Goal: Information Seeking & Learning: Learn about a topic

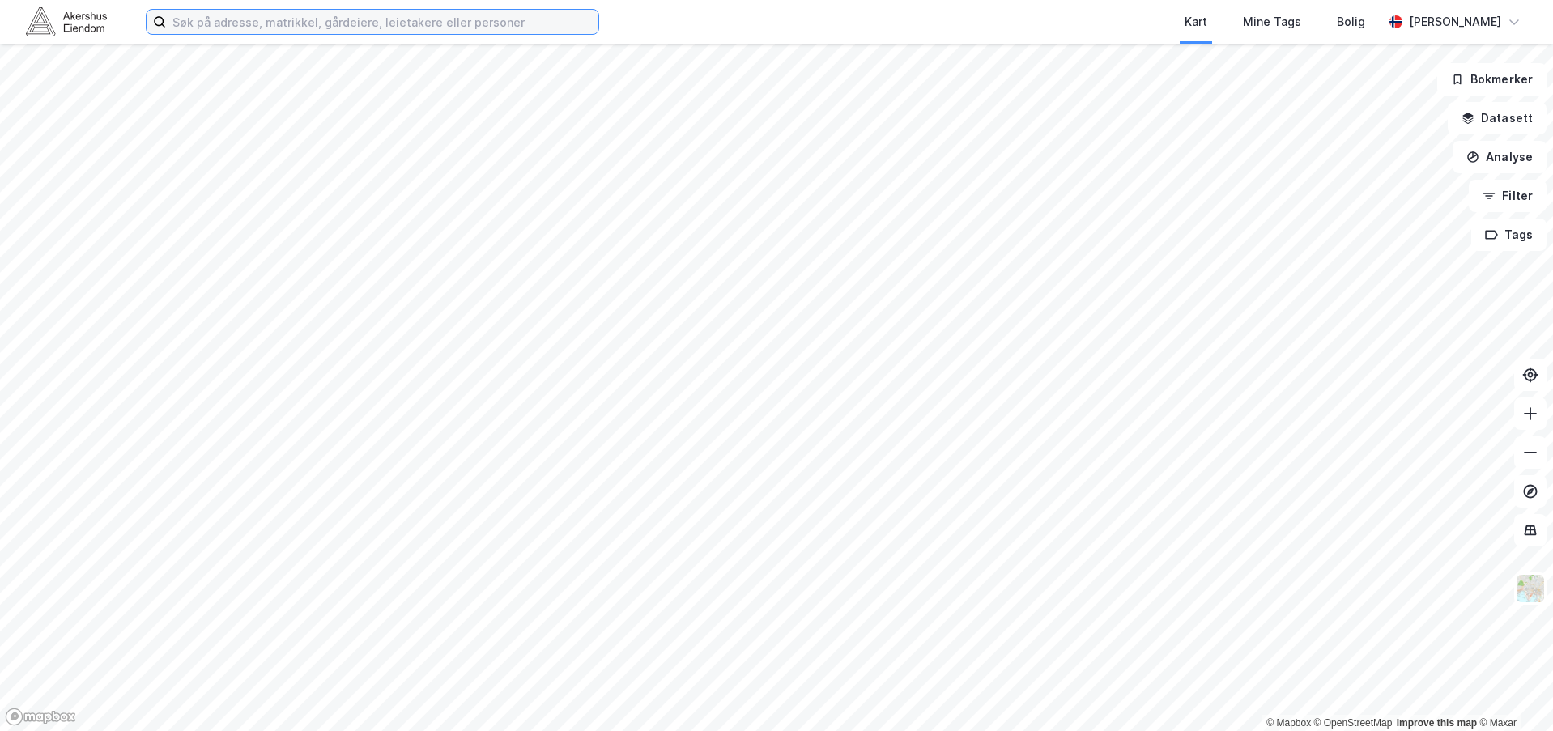
click at [217, 20] on input at bounding box center [382, 22] width 432 height 24
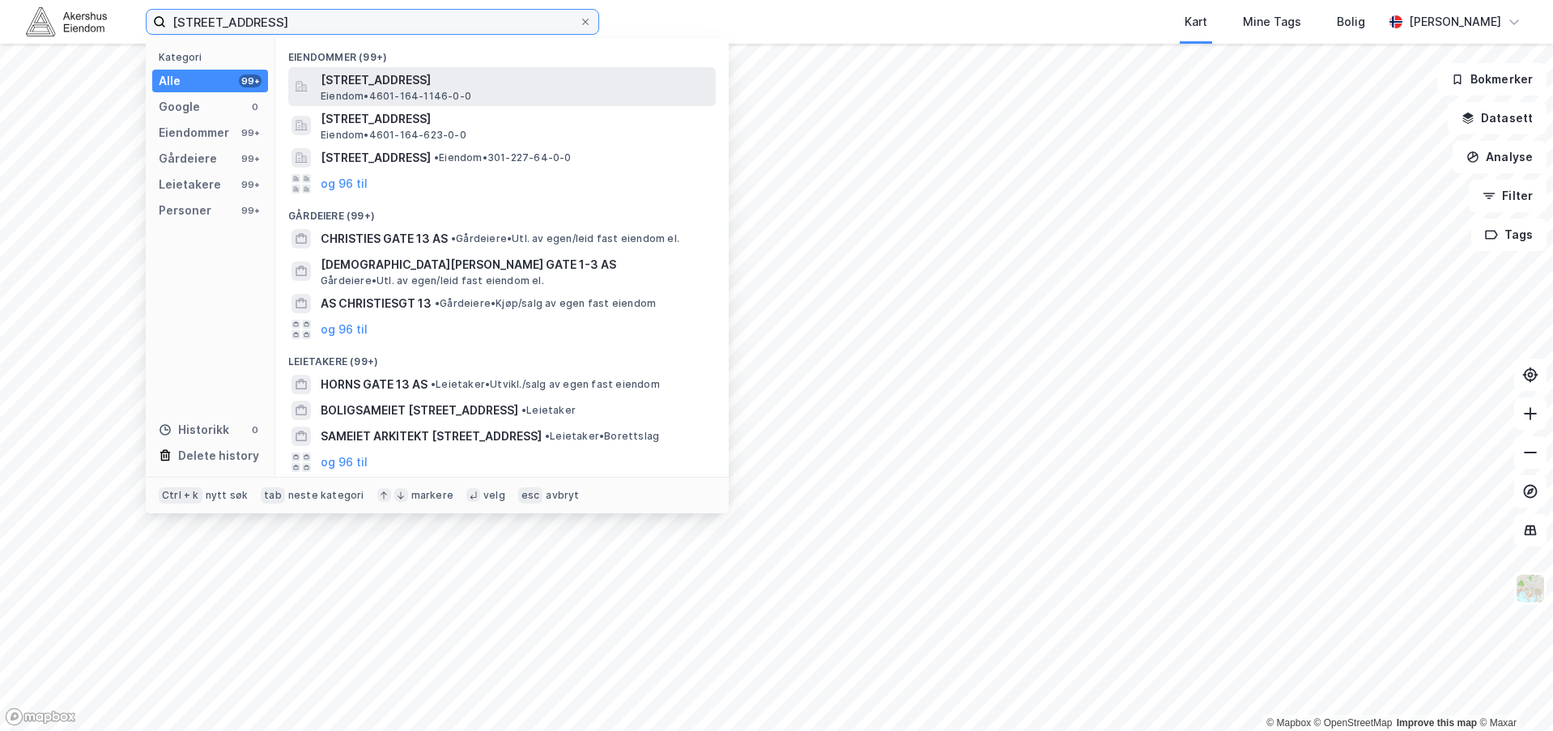
type input "[STREET_ADDRESS]"
click at [424, 80] on span "[STREET_ADDRESS]" at bounding box center [515, 79] width 389 height 19
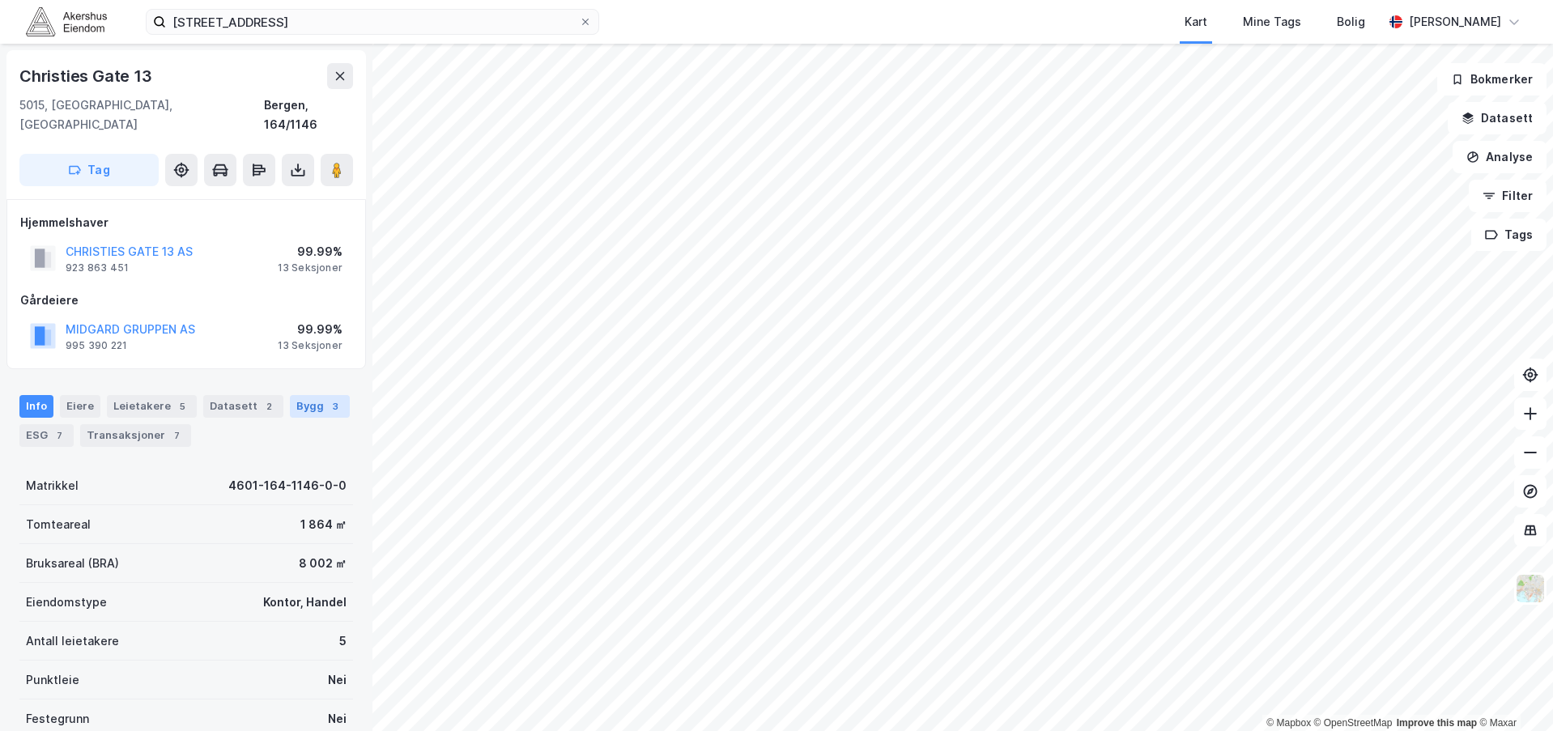
click at [312, 395] on div "Bygg 3" at bounding box center [320, 406] width 60 height 23
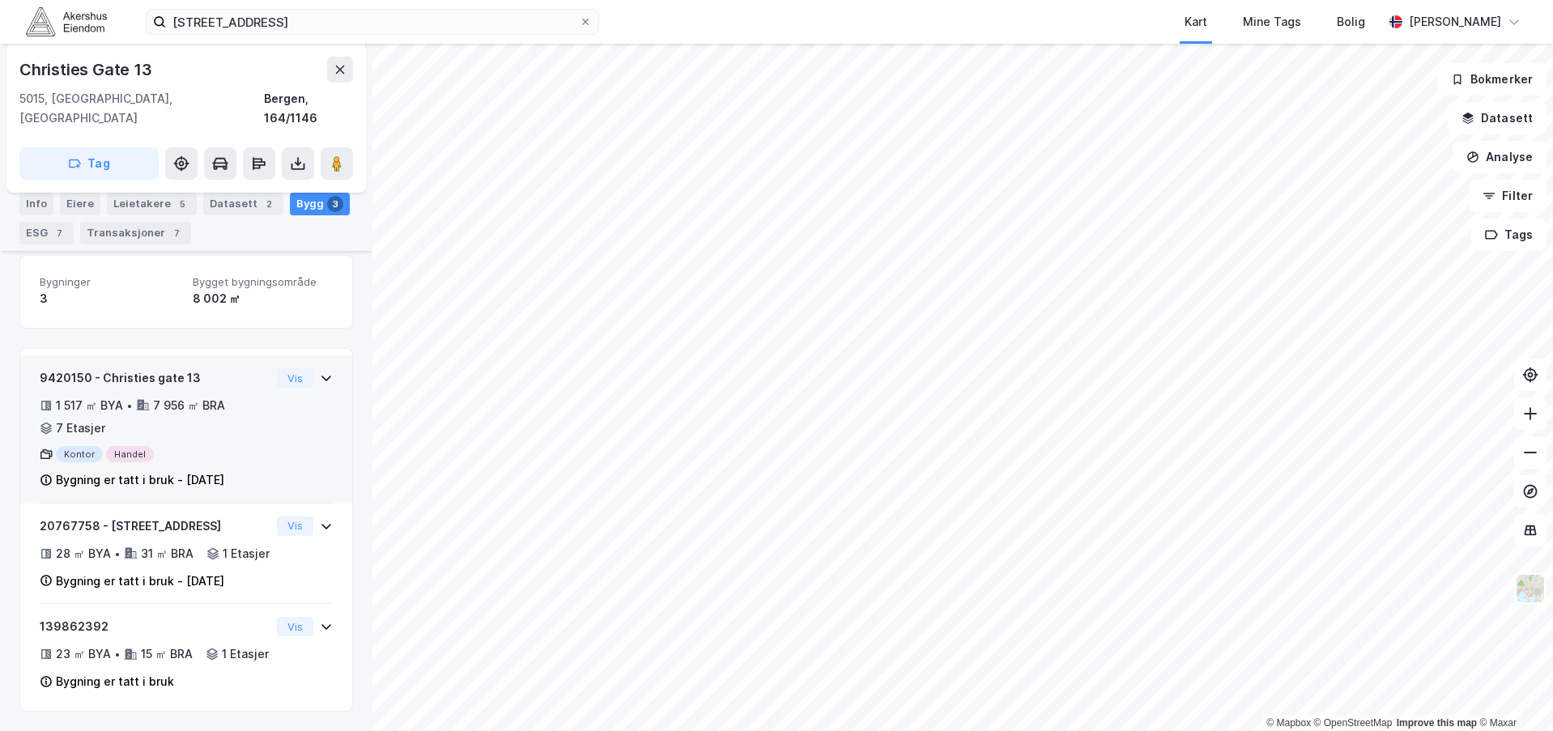
scroll to position [237, 0]
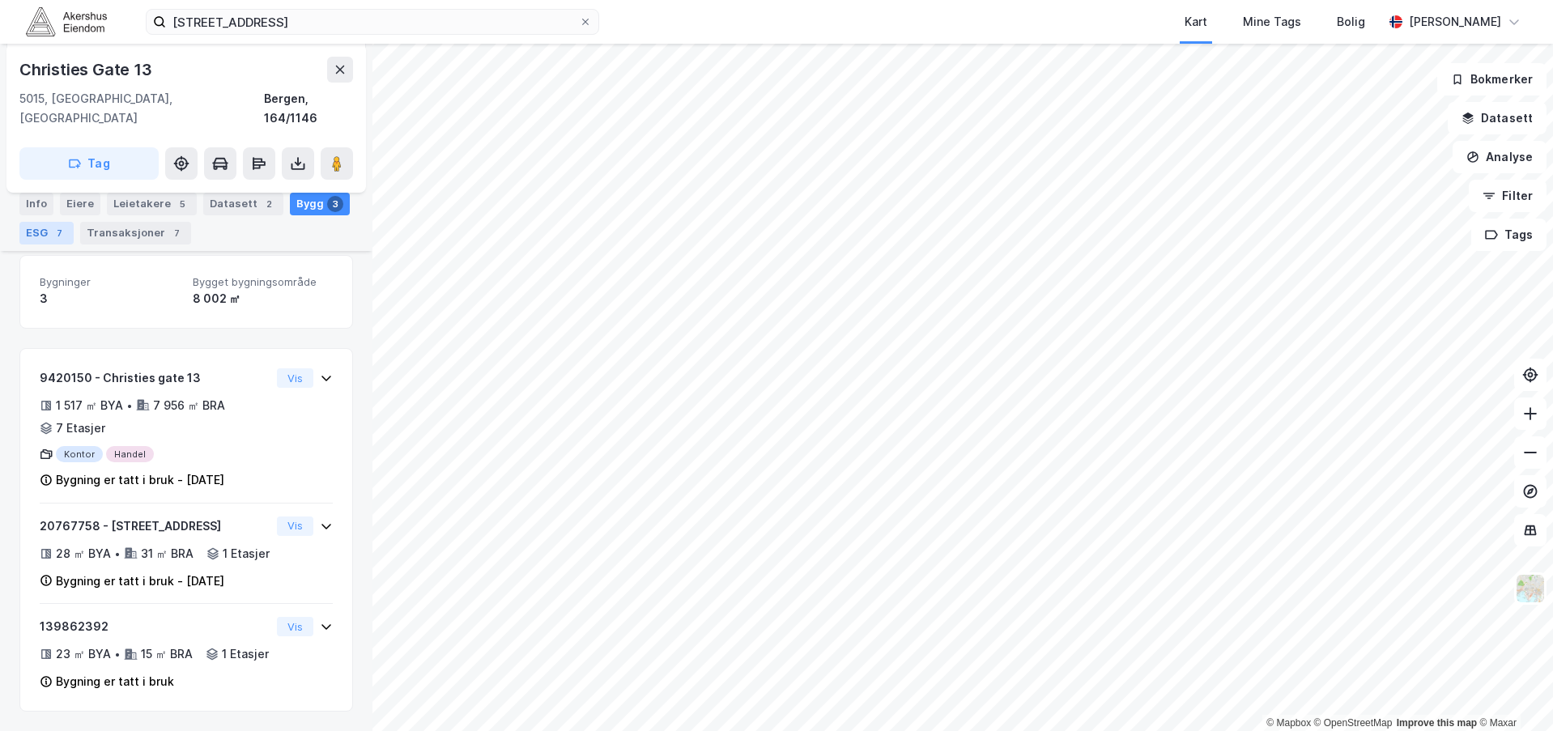
click at [45, 230] on div "ESG 7" at bounding box center [46, 233] width 54 height 23
